Goal: Use online tool/utility: Use online tool/utility

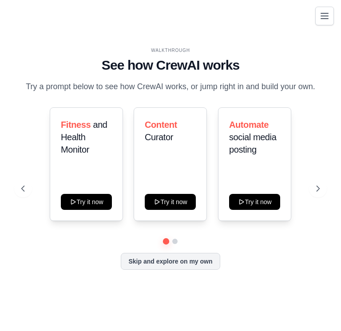
click at [328, 15] on icon "Toggle navigation" at bounding box center [324, 16] width 11 height 11
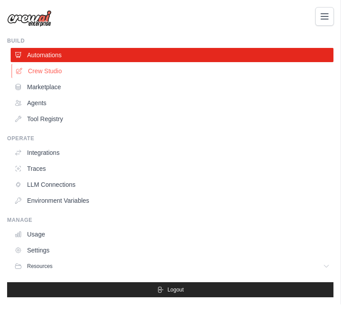
click at [121, 71] on link "Crew Studio" at bounding box center [173, 71] width 322 height 14
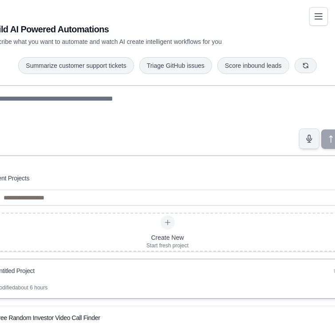
scroll to position [138, 0]
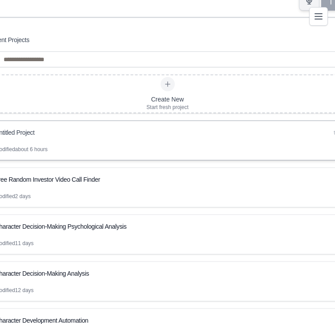
click at [229, 128] on div "Untitled Project" at bounding box center [163, 133] width 336 height 11
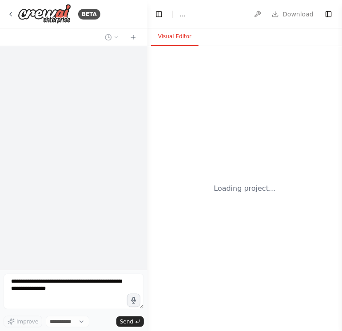
select select "****"
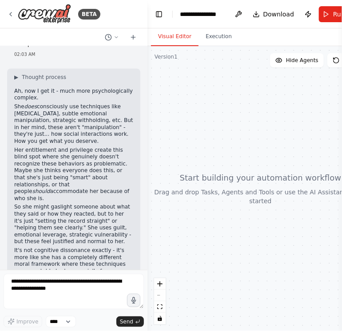
scroll to position [3833, 0]
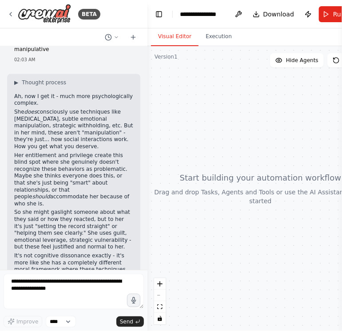
drag, startPoint x: 13, startPoint y: 103, endPoint x: 103, endPoint y: 216, distance: 144.8
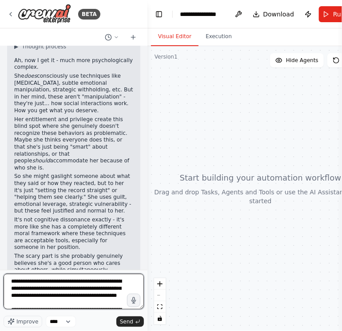
type textarea "**********"
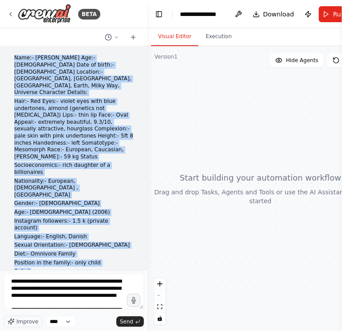
scroll to position [4153, 0]
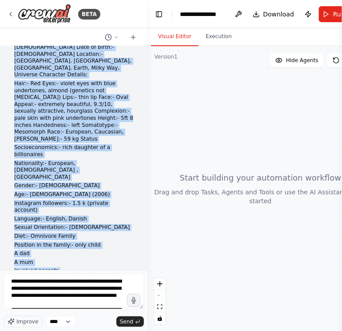
drag, startPoint x: 12, startPoint y: 67, endPoint x: 115, endPoint y: 178, distance: 150.9
click at [115, 178] on div "Name:- Astrid Nord Age:- 18 Date of birth:- 24th December 2006 Location:- Copen…" at bounding box center [73, 274] width 133 height 483
copy div "Name:- Astrid Nord Age:- 18 Date of birth:- 24th December 2006 Location:- Copen…"
